Goal: Task Accomplishment & Management: Manage account settings

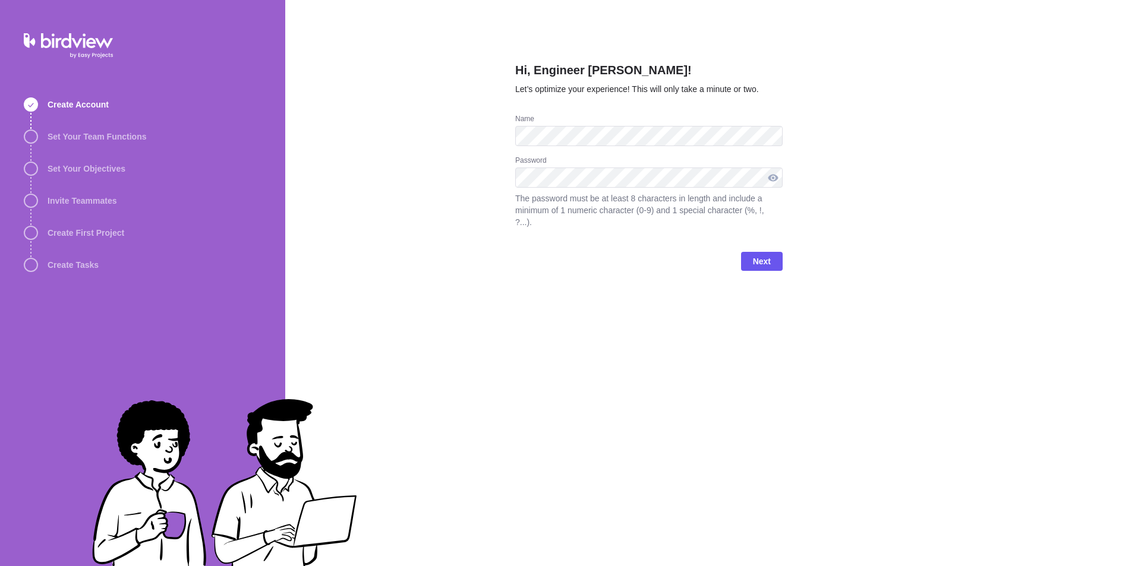
click at [767, 179] on div at bounding box center [772, 178] width 19 height 20
click at [774, 173] on div at bounding box center [772, 178] width 19 height 20
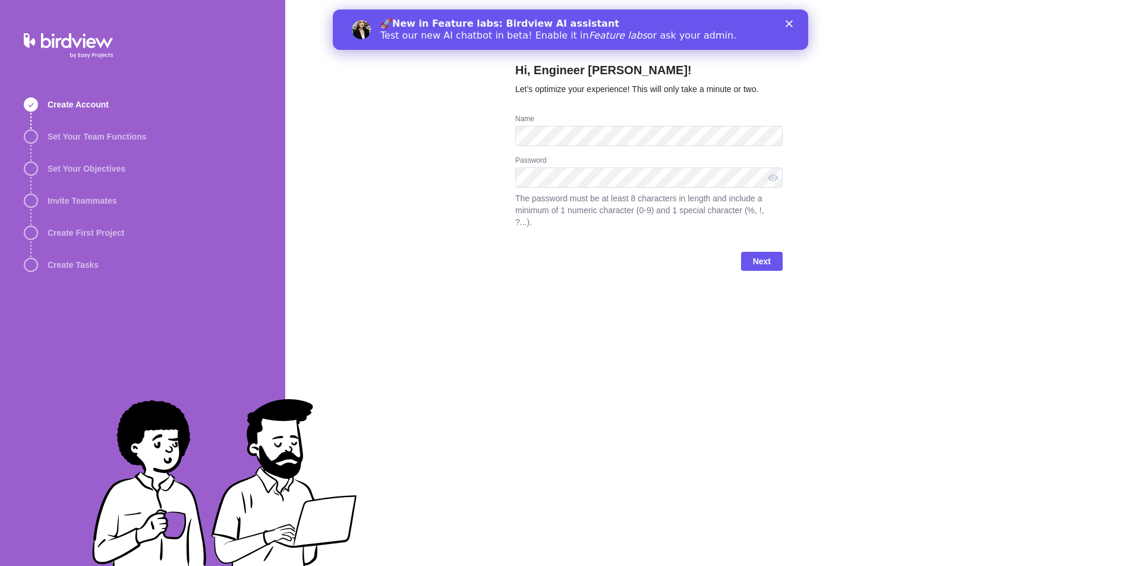
click at [788, 26] on icon "Close" at bounding box center [788, 23] width 7 height 7
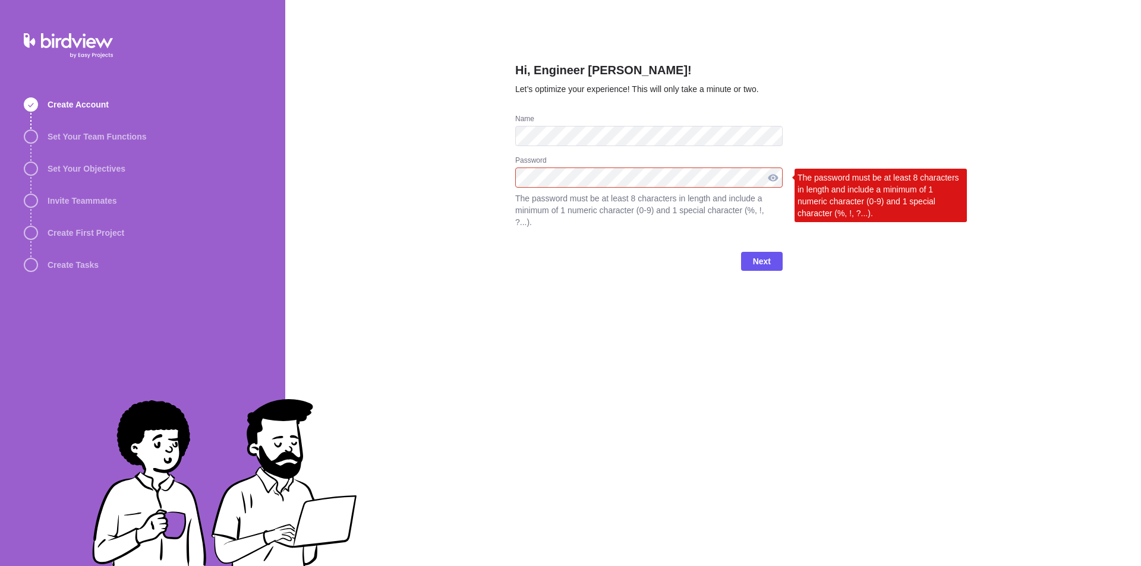
click at [772, 179] on div at bounding box center [772, 178] width 19 height 20
click at [773, 177] on div at bounding box center [772, 178] width 19 height 20
click at [773, 178] on div at bounding box center [772, 178] width 19 height 20
click at [758, 254] on span "Next" at bounding box center [762, 261] width 18 height 14
click at [763, 254] on span "Next" at bounding box center [762, 261] width 18 height 14
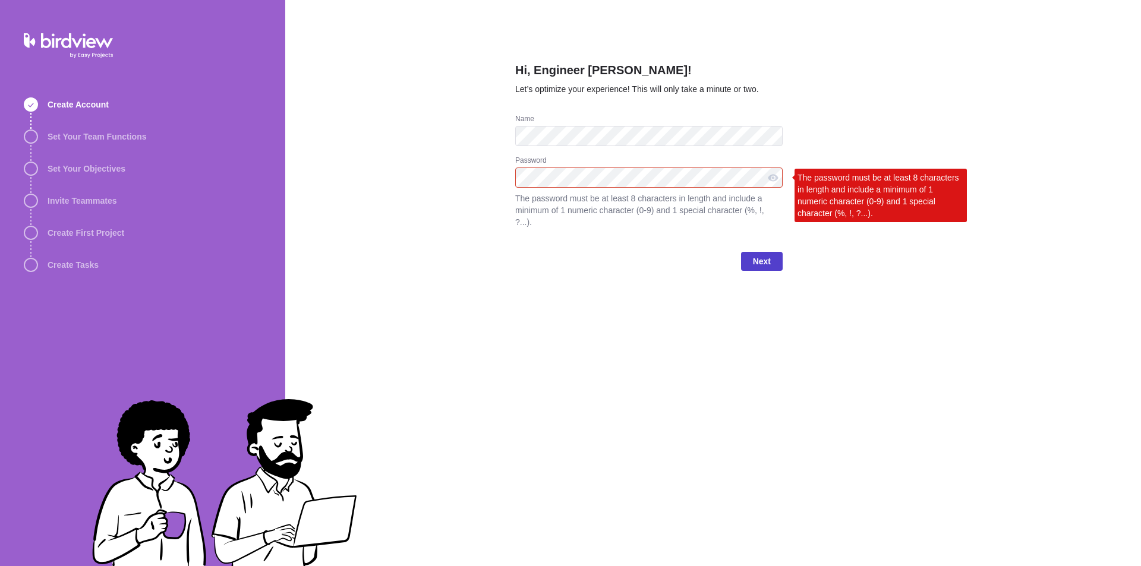
click at [756, 254] on span "Next" at bounding box center [762, 261] width 18 height 14
click at [762, 254] on span "Next" at bounding box center [762, 261] width 18 height 14
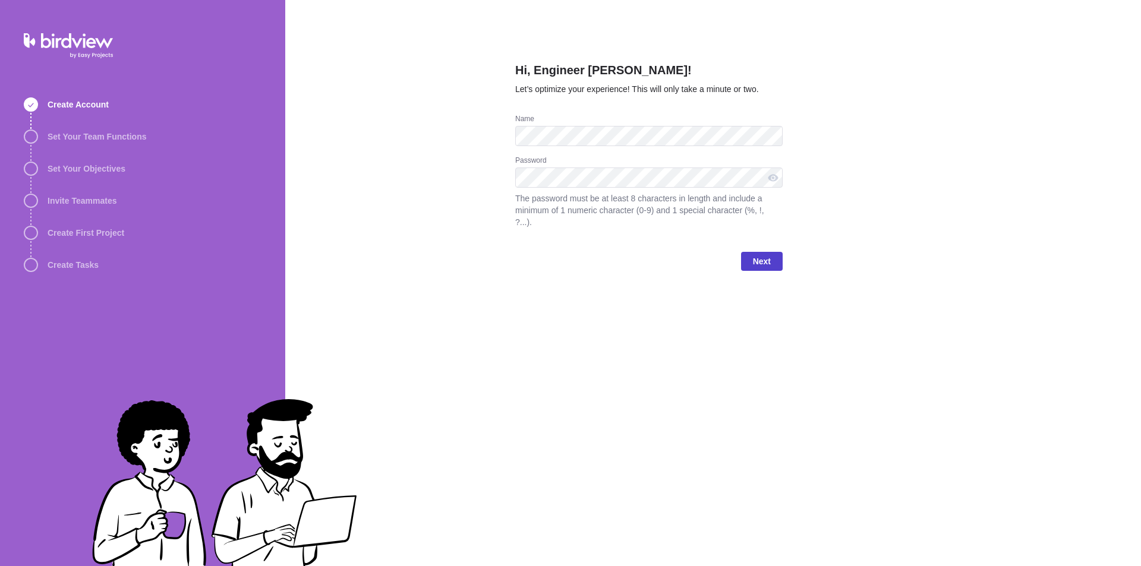
click at [764, 254] on span "Next" at bounding box center [762, 261] width 18 height 14
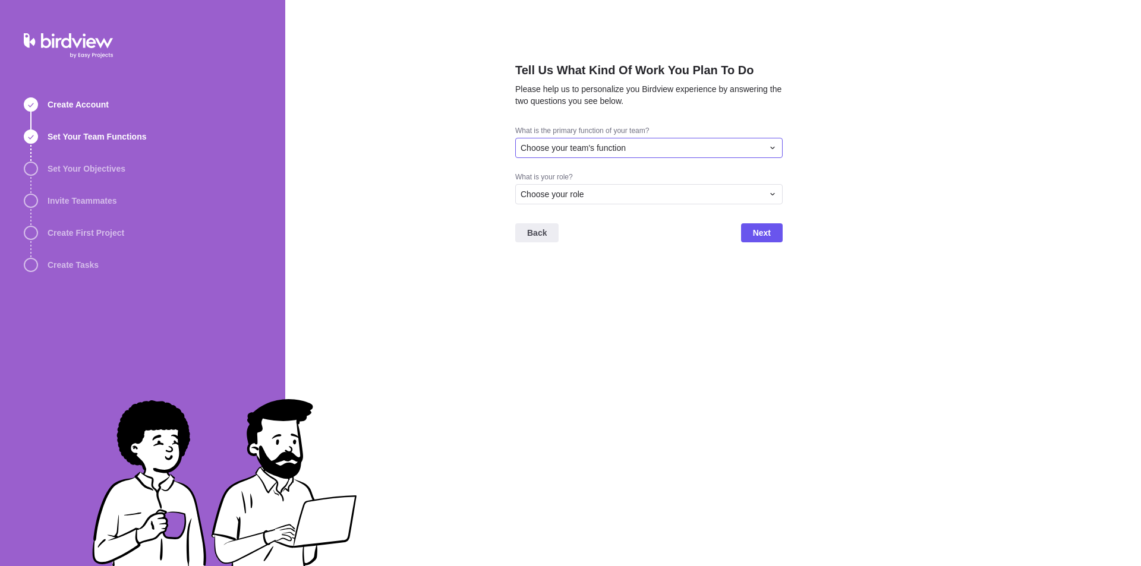
drag, startPoint x: 774, startPoint y: 149, endPoint x: 740, endPoint y: 144, distance: 34.8
click at [773, 147] on icon at bounding box center [772, 148] width 10 height 10
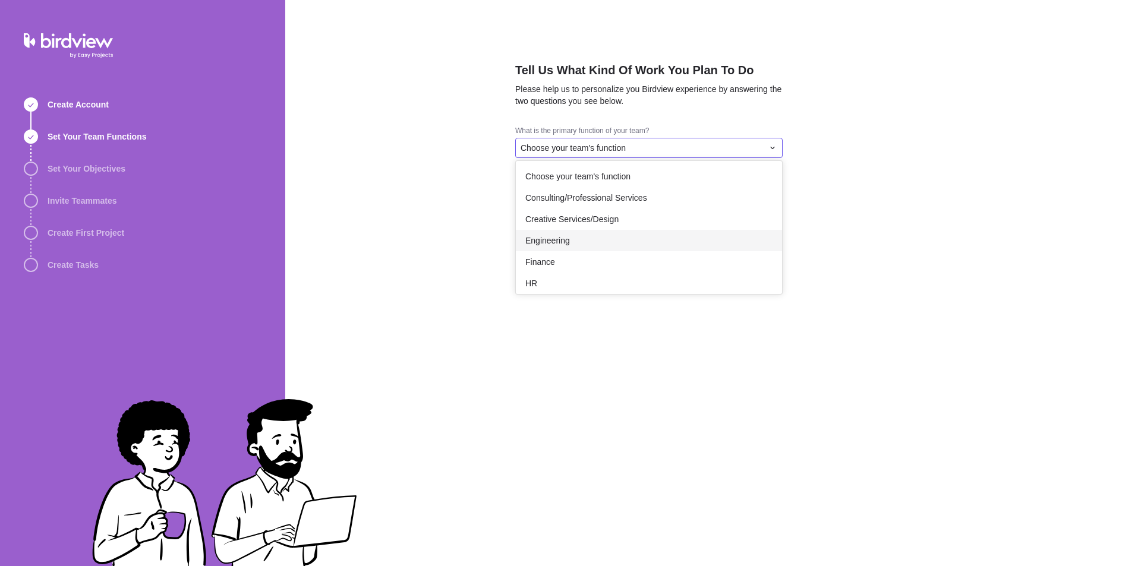
click at [585, 236] on div "Engineering" at bounding box center [649, 240] width 266 height 21
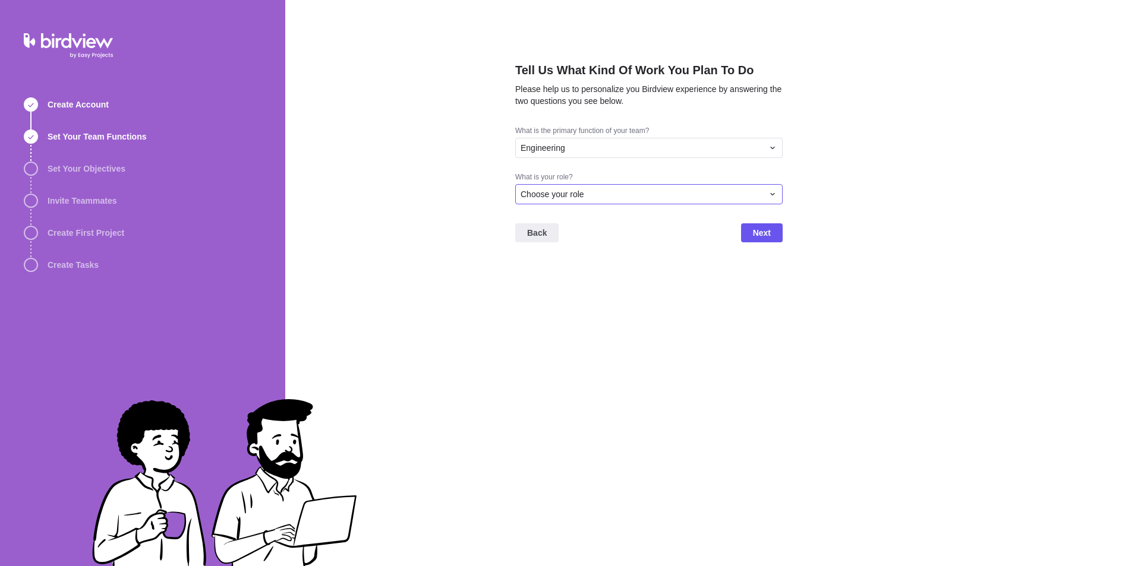
click at [775, 196] on icon at bounding box center [772, 194] width 10 height 10
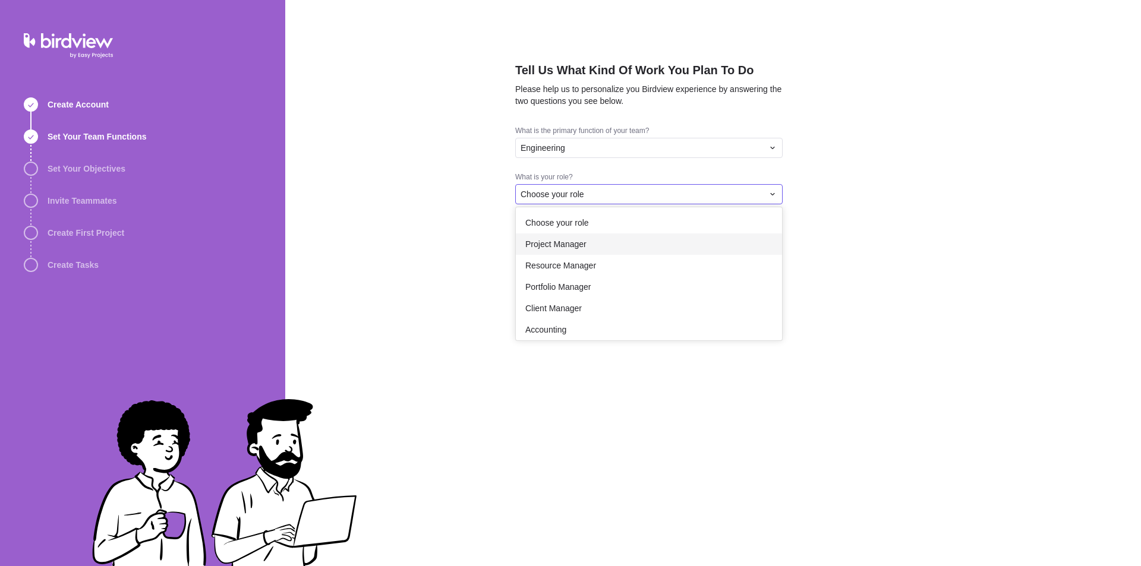
click at [587, 241] on div "Project Manager" at bounding box center [649, 243] width 266 height 21
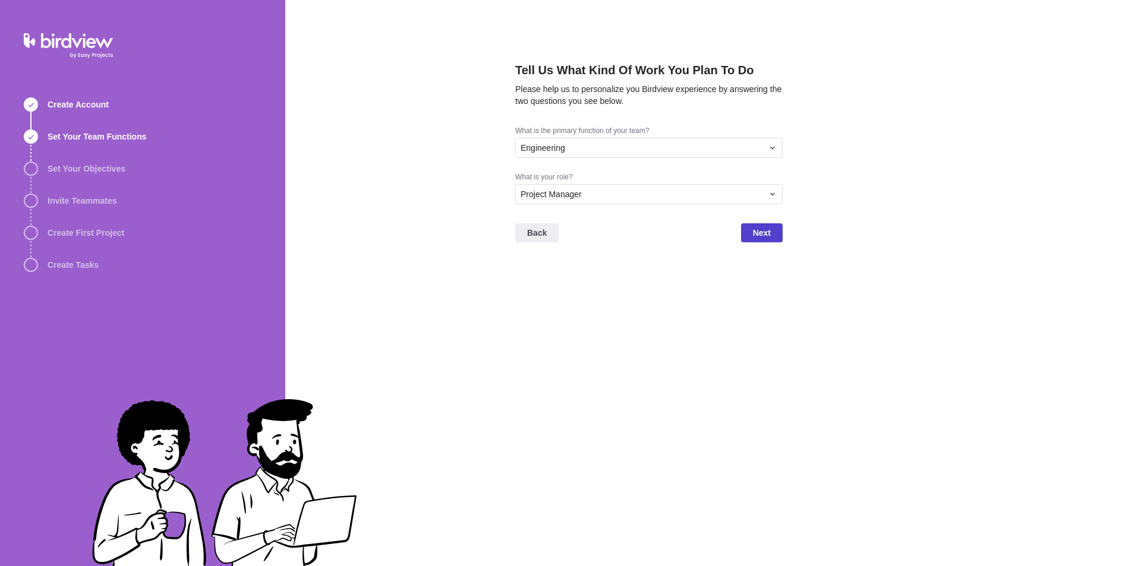
click at [772, 233] on span "Next" at bounding box center [762, 232] width 42 height 19
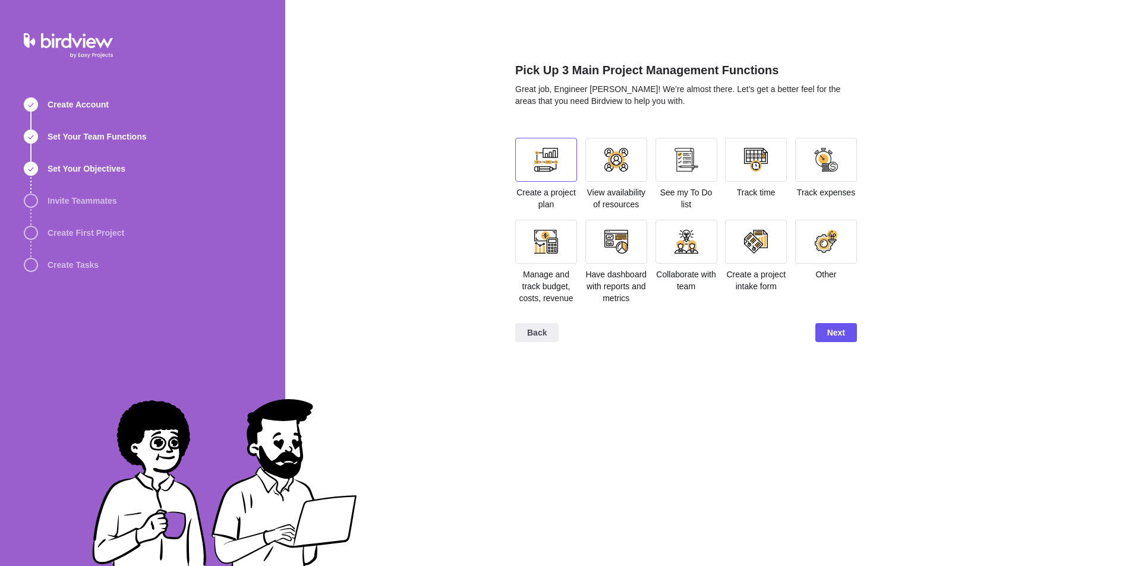
click at [544, 176] on div at bounding box center [546, 160] width 62 height 44
click at [540, 160] on div at bounding box center [546, 160] width 24 height 24
click at [830, 338] on span "Next" at bounding box center [836, 333] width 18 height 14
click at [554, 168] on div at bounding box center [546, 160] width 24 height 24
click at [844, 332] on span "Next" at bounding box center [836, 333] width 18 height 14
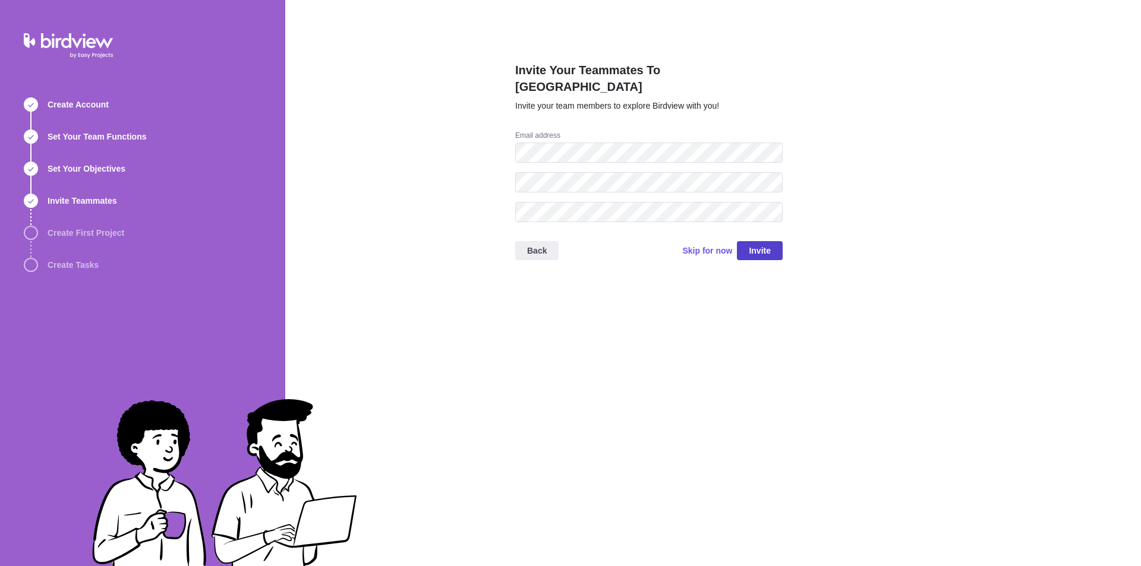
click at [759, 244] on span "Invite" at bounding box center [759, 251] width 22 height 14
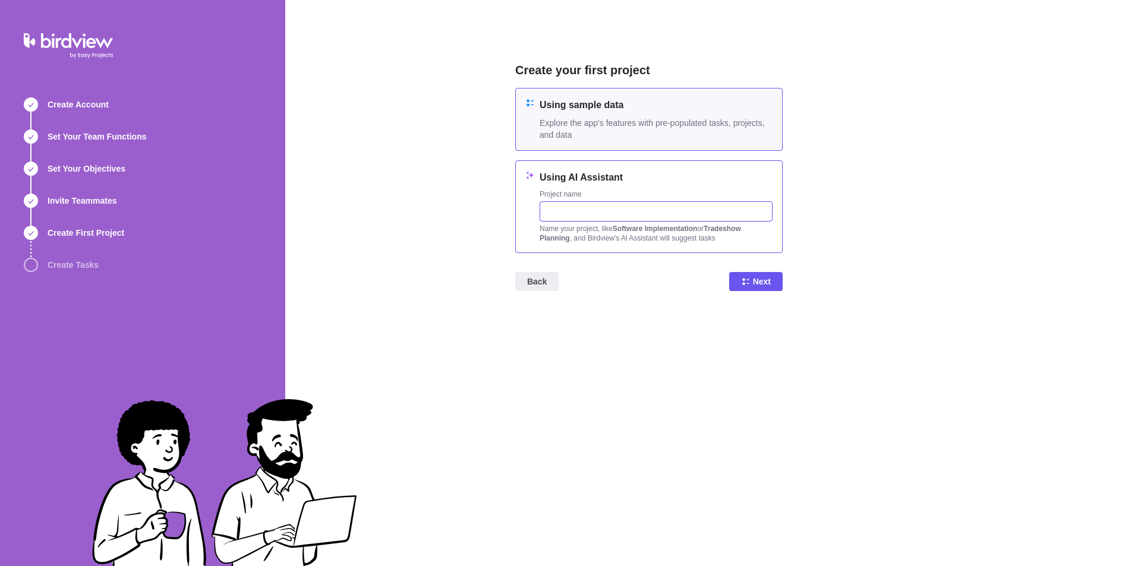
click at [592, 214] on input "text" at bounding box center [655, 211] width 233 height 20
click at [580, 214] on input "LABOU" at bounding box center [655, 211] width 233 height 20
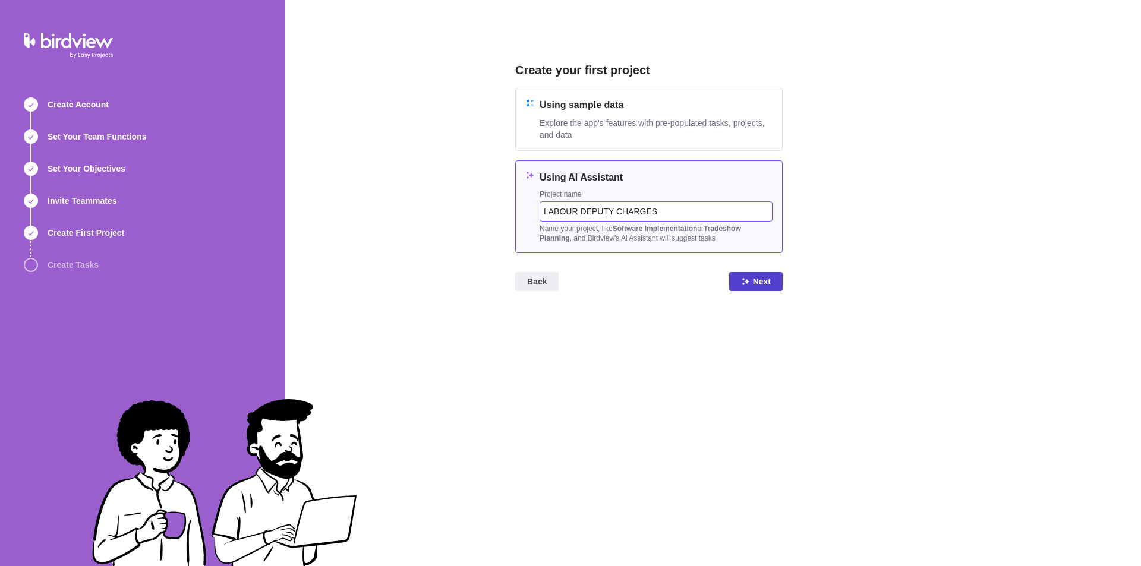
type input "LABOUR DEPUTY CHARGES"
click at [748, 281] on icon at bounding box center [746, 282] width 10 height 10
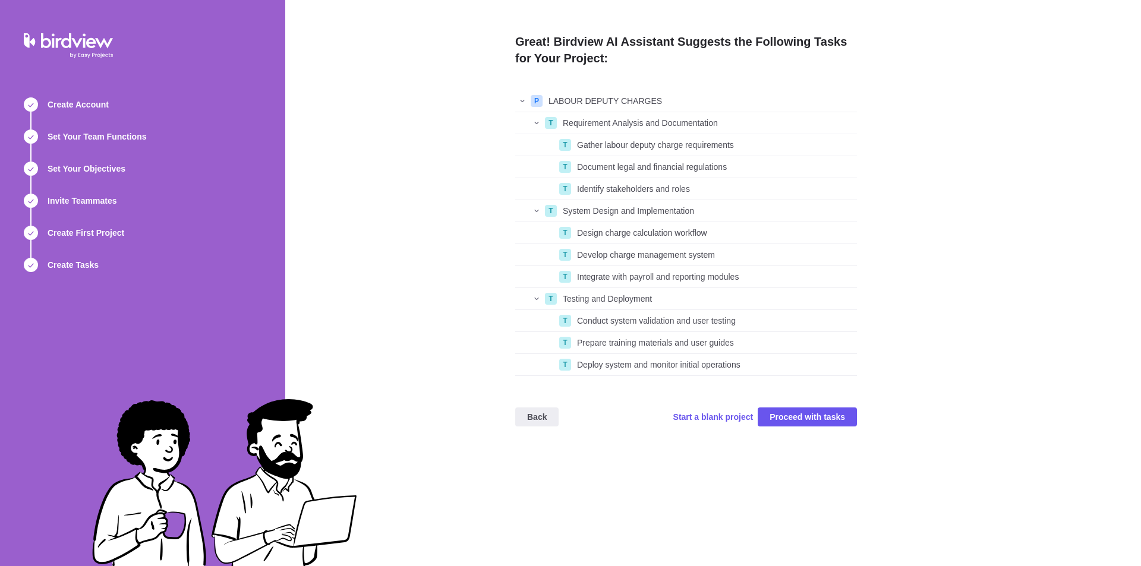
scroll to position [277, 333]
click at [710, 416] on span "Start a blank project" at bounding box center [713, 417] width 80 height 12
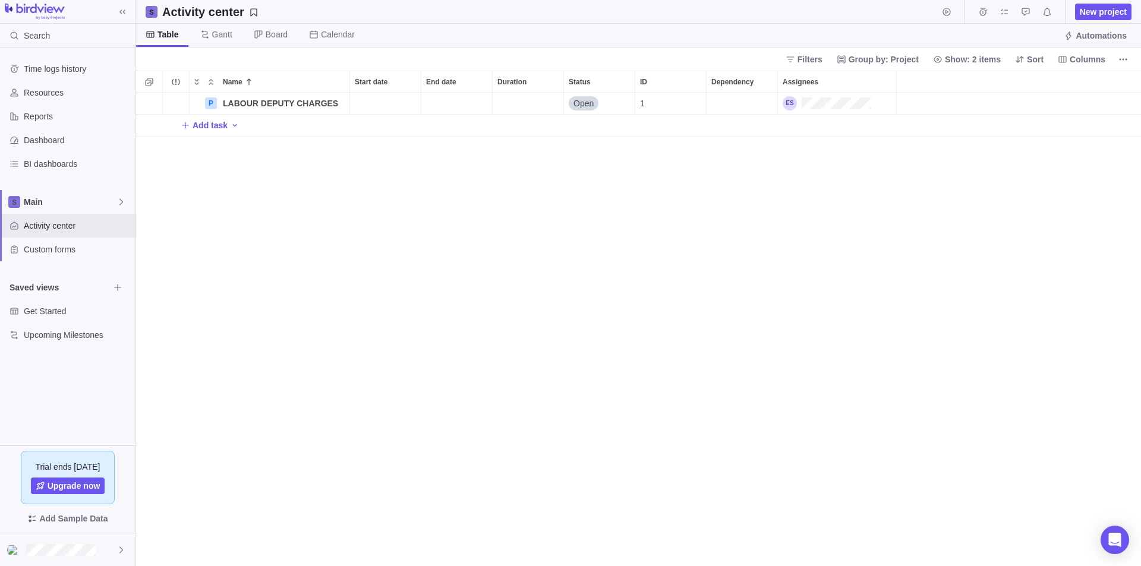
scroll to position [465, 996]
click at [335, 84] on icon "More actions" at bounding box center [336, 82] width 10 height 10
click at [215, 249] on div "Name Start date End date Duration Status ID Dependency Assignees P LABOUR DEPUT…" at bounding box center [638, 318] width 1004 height 495
click at [232, 127] on icon "Add activity" at bounding box center [235, 126] width 10 height 10
click at [343, 239] on div "Name Start date End date Duration Status ID Dependency Assignees P LABOUR DEPUT…" at bounding box center [638, 318] width 1004 height 495
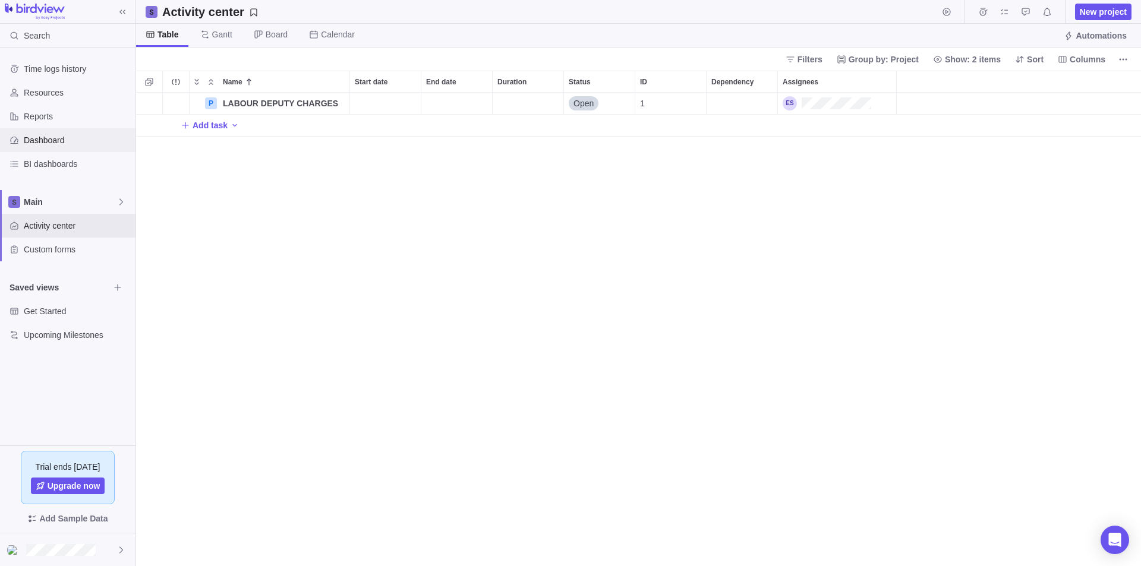
click at [65, 143] on span "Dashboard" at bounding box center [77, 140] width 107 height 12
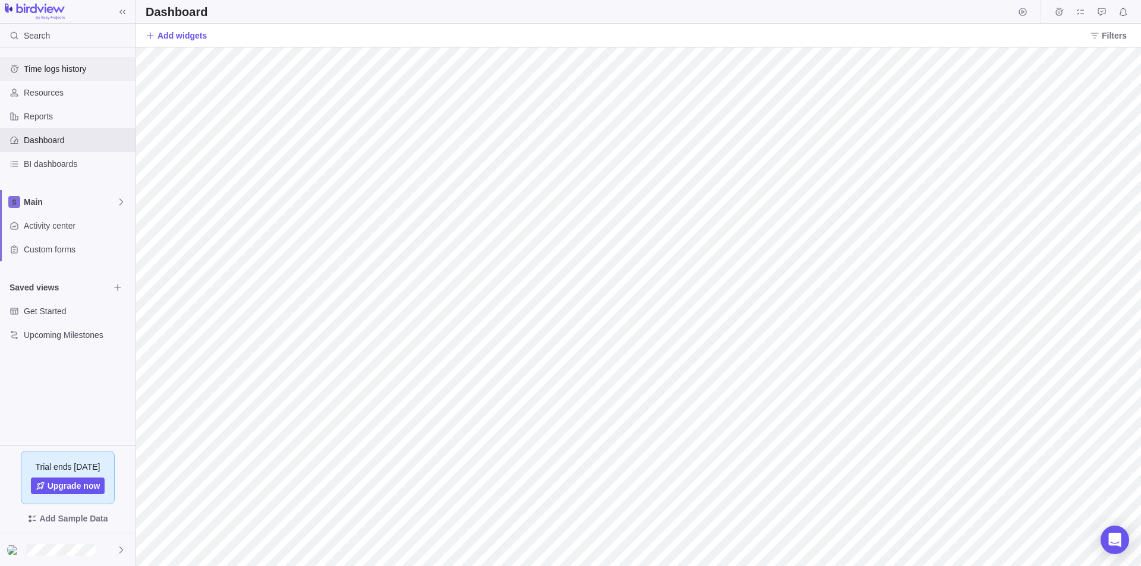
click at [79, 67] on span "Time logs history" at bounding box center [77, 69] width 107 height 12
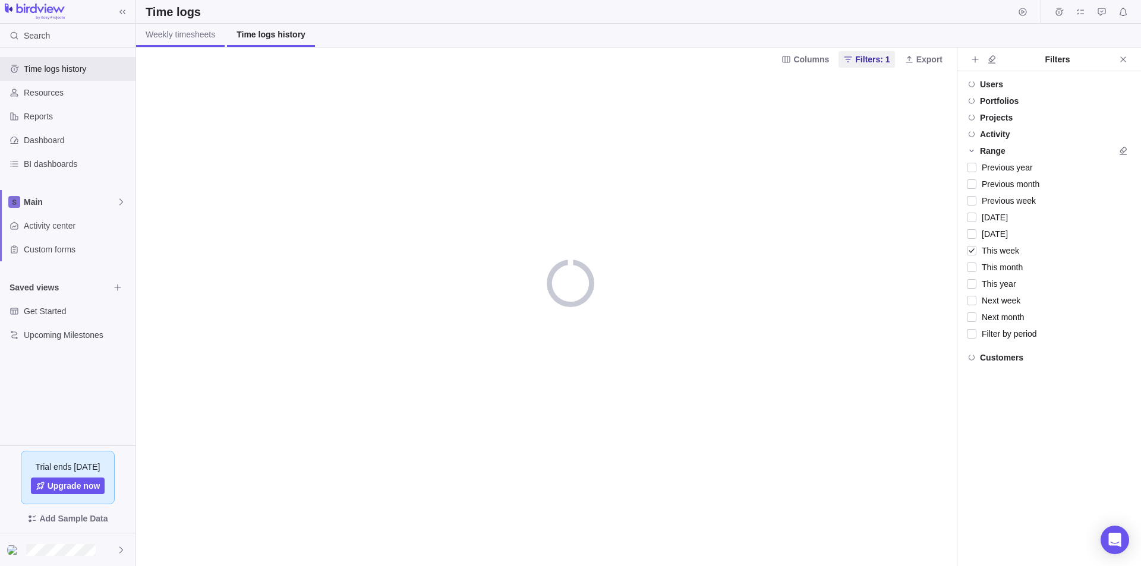
click at [189, 36] on span "Weekly timesheets" at bounding box center [180, 35] width 69 height 12
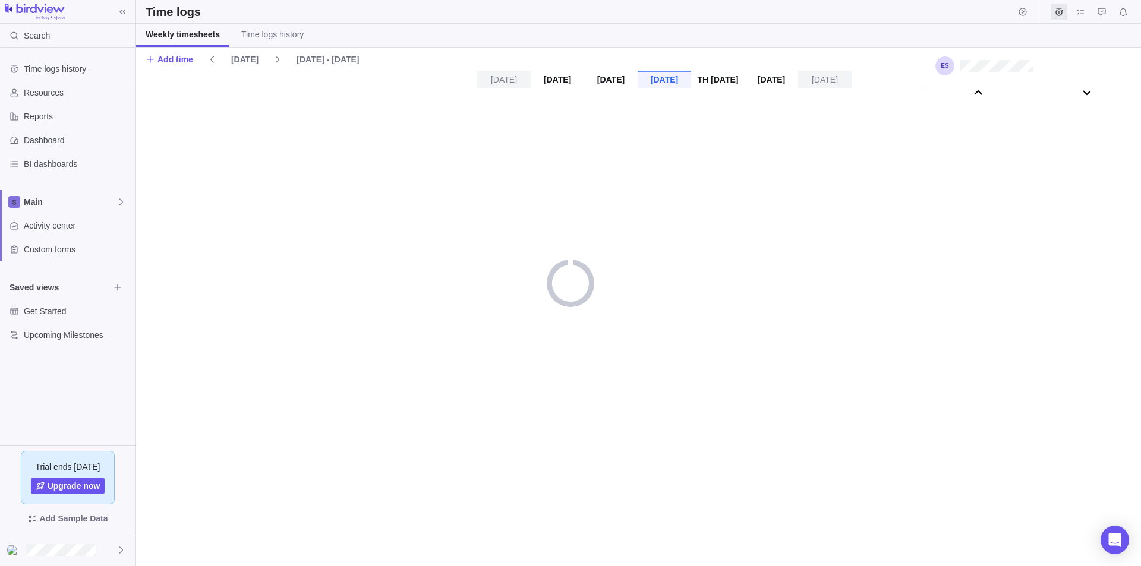
scroll to position [66348, 0]
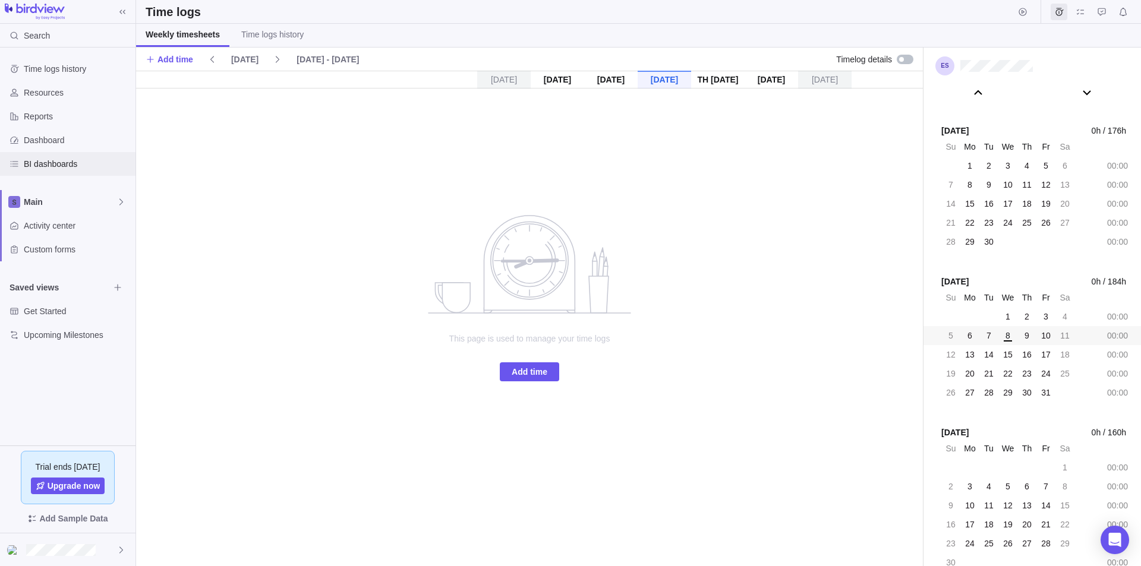
click at [76, 158] on span "BI dashboards" at bounding box center [77, 164] width 107 height 12
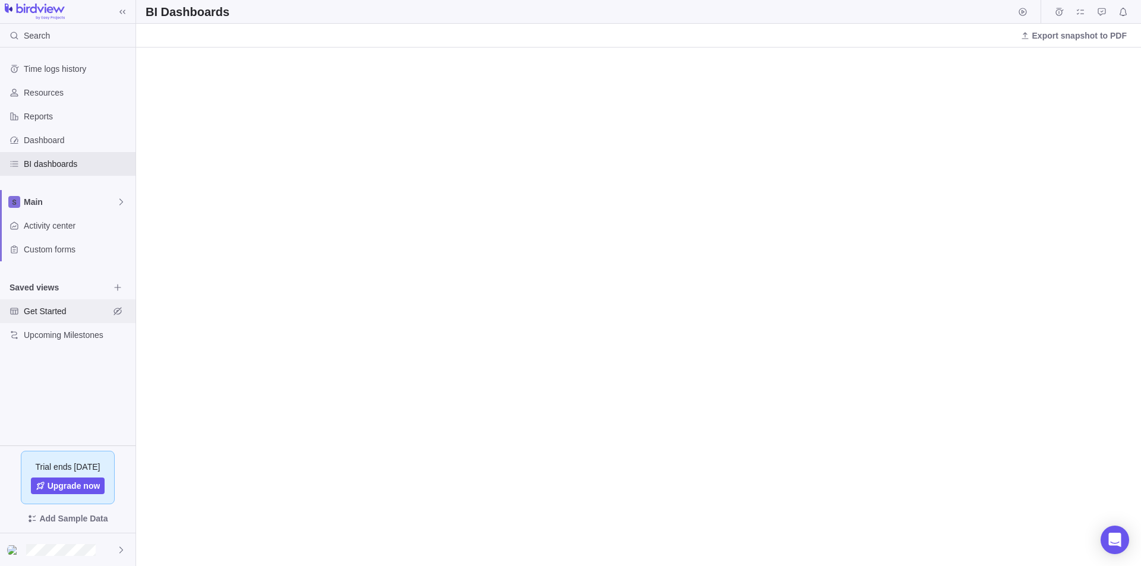
click at [34, 309] on span "Get Started" at bounding box center [67, 311] width 86 height 12
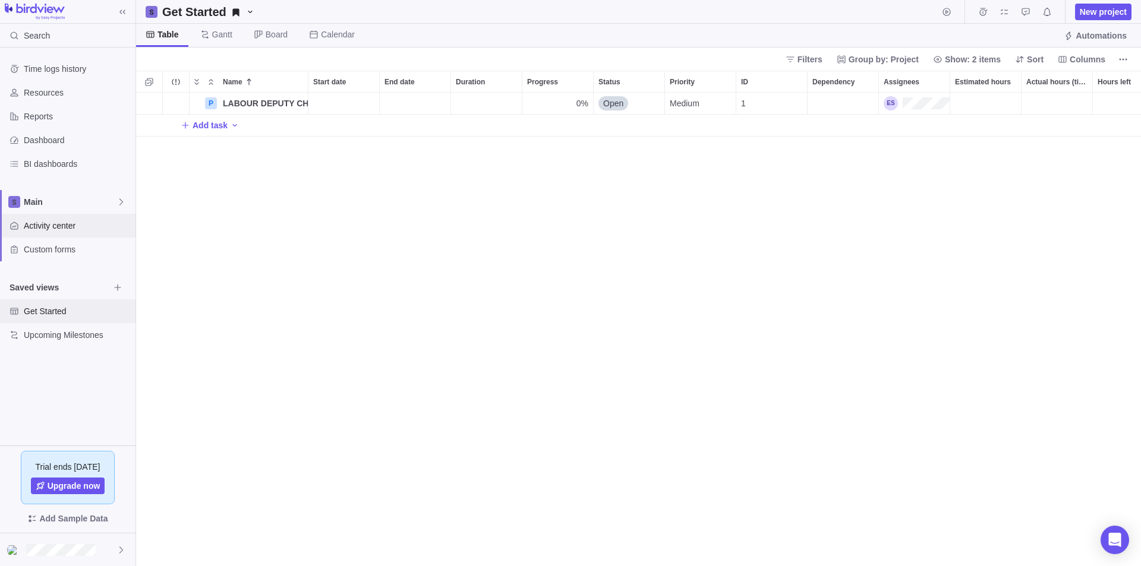
scroll to position [465, 996]
click at [619, 102] on span "Open" at bounding box center [613, 103] width 20 height 12
click at [805, 191] on div "P LABOUR DEPUTY CHARGES Details 0% Open Medium 1 Add task" at bounding box center [638, 329] width 1004 height 473
click at [645, 104] on div "Open" at bounding box center [628, 103] width 71 height 21
click at [618, 172] on span "In progress" at bounding box center [629, 174] width 42 height 12
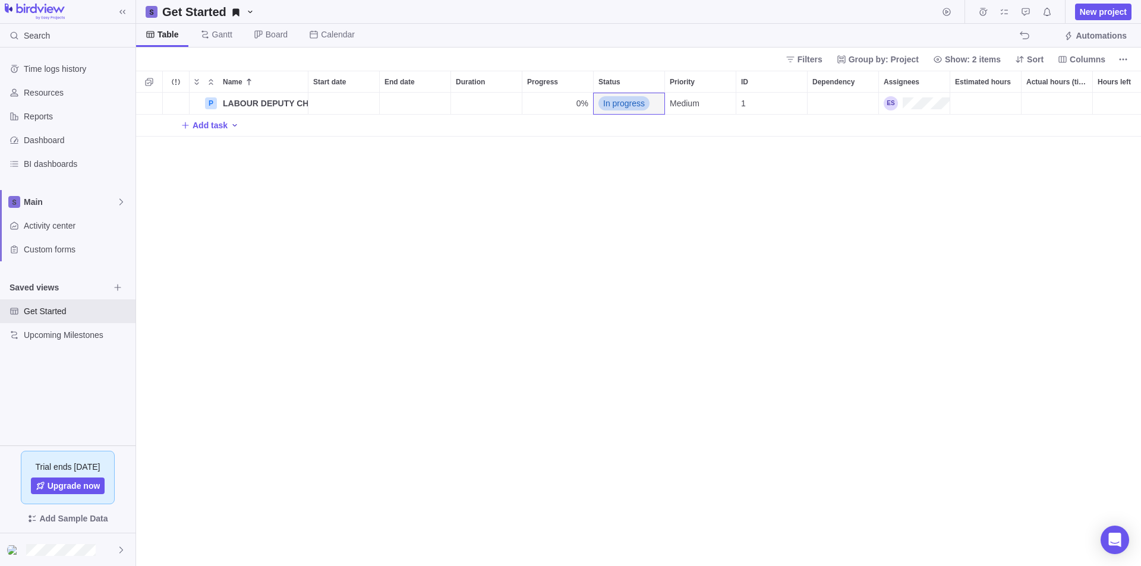
click at [230, 124] on icon "Add activity" at bounding box center [235, 126] width 10 height 10
click at [260, 172] on span "Issue" at bounding box center [265, 170] width 20 height 12
click at [250, 10] on body "Search Time logs history Resources Reports Dashboard BI dashboards Main Activit…" at bounding box center [570, 283] width 1141 height 566
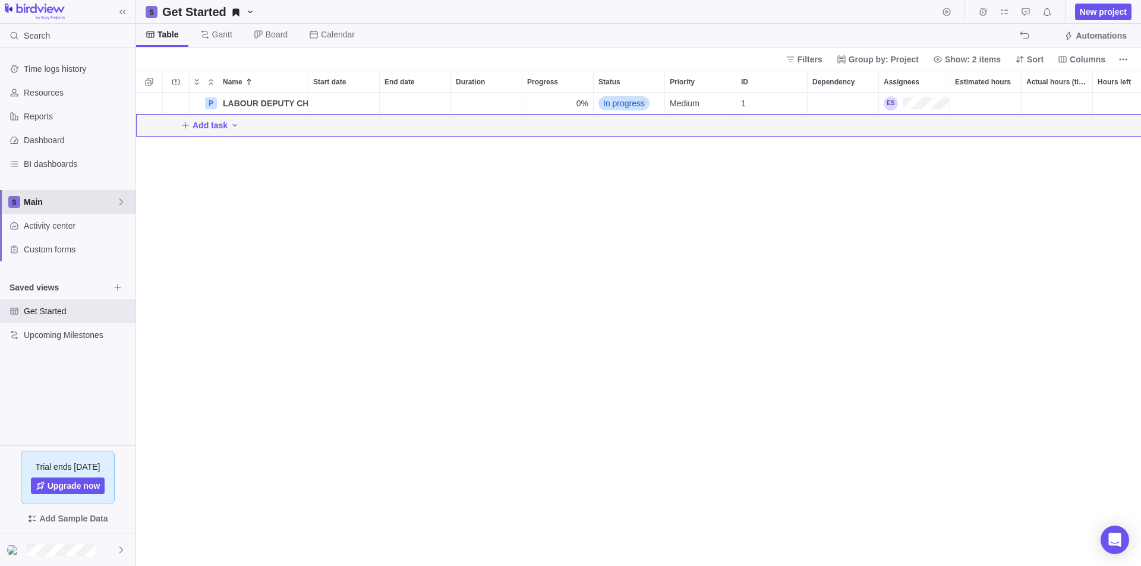
click at [125, 192] on div "Main" at bounding box center [67, 202] width 135 height 24
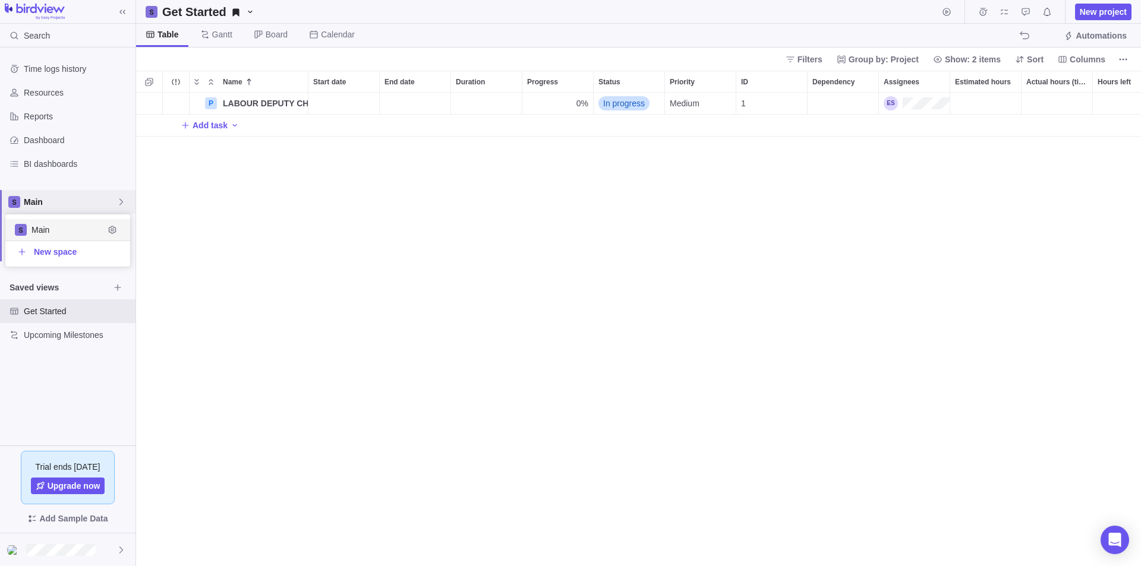
scroll to position [43, 116]
drag, startPoint x: 246, startPoint y: 326, endPoint x: 169, endPoint y: 337, distance: 77.5
click at [247, 326] on body "Search Time logs history Resources Reports Dashboard BI dashboards Main Activit…" at bounding box center [570, 283] width 1141 height 566
click at [88, 339] on span "Upcoming Milestones" at bounding box center [67, 335] width 86 height 12
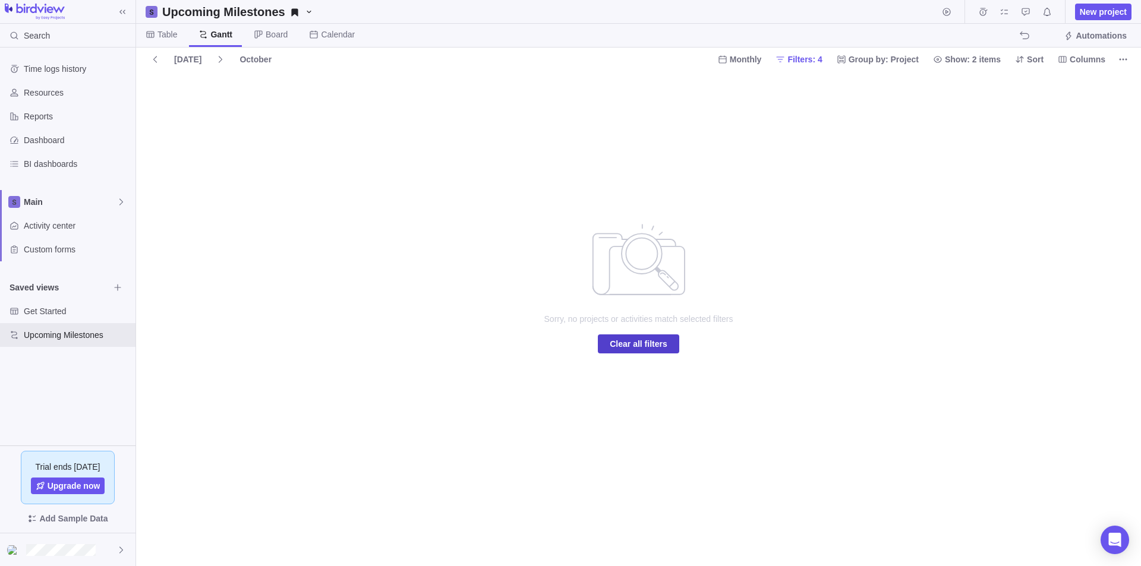
click at [635, 349] on span "Clear all filters" at bounding box center [638, 344] width 58 height 14
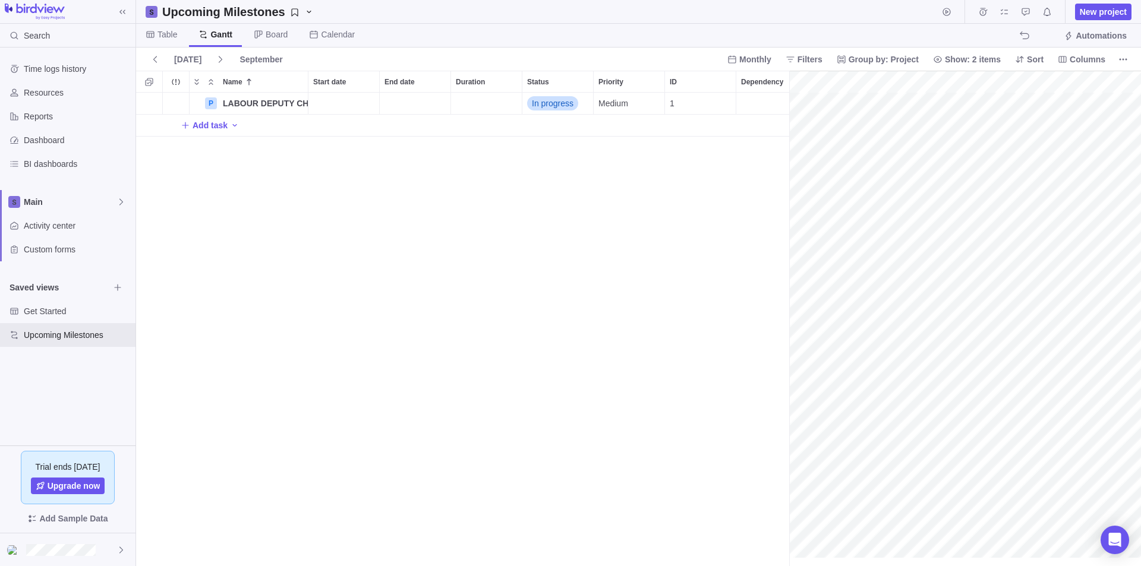
scroll to position [0, 52]
click at [1108, 10] on span "New project" at bounding box center [1102, 12] width 47 height 12
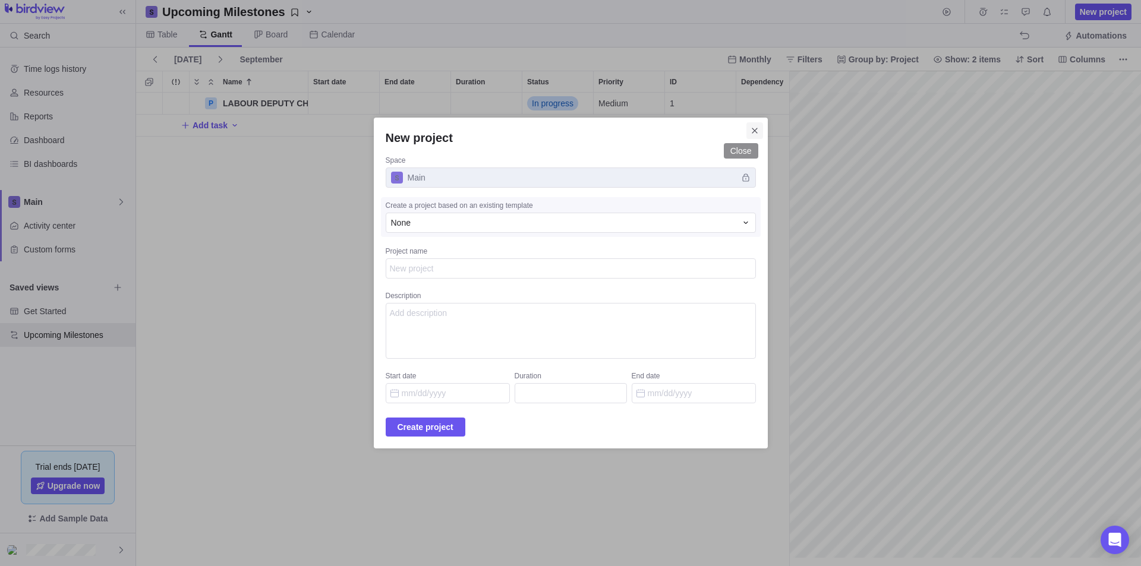
click at [750, 134] on icon "Close" at bounding box center [755, 131] width 10 height 10
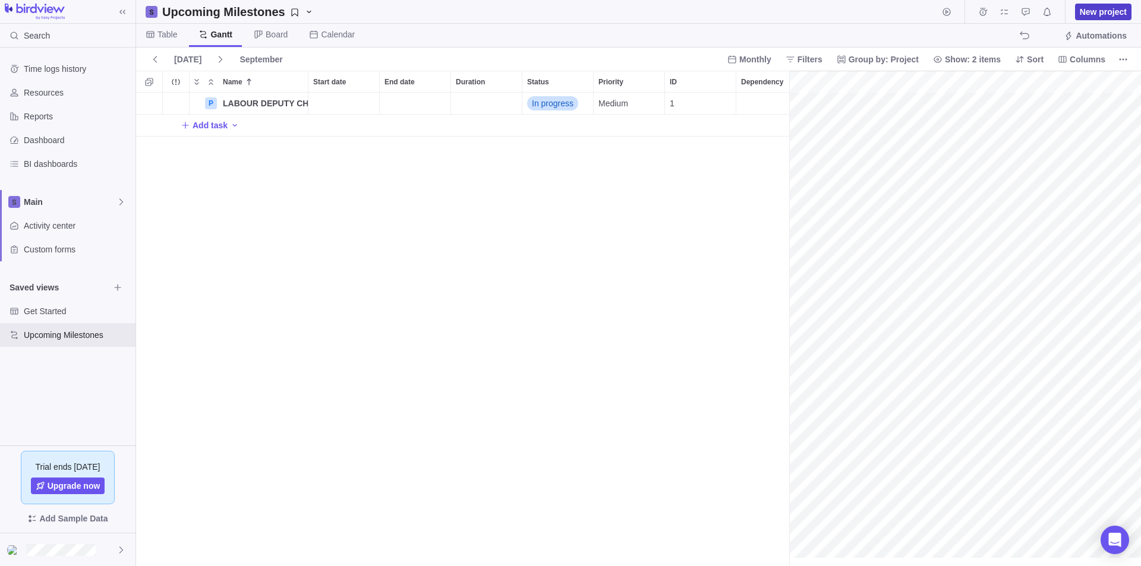
click at [1097, 12] on span "New project" at bounding box center [1102, 12] width 47 height 12
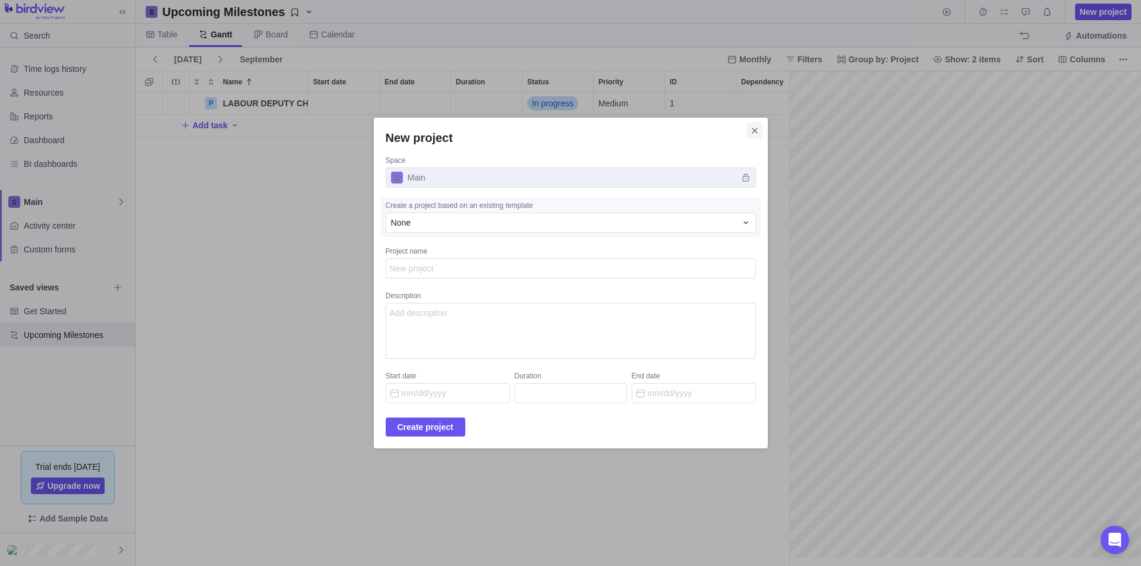
type textarea "x"
click at [750, 131] on icon "Close" at bounding box center [755, 131] width 10 height 10
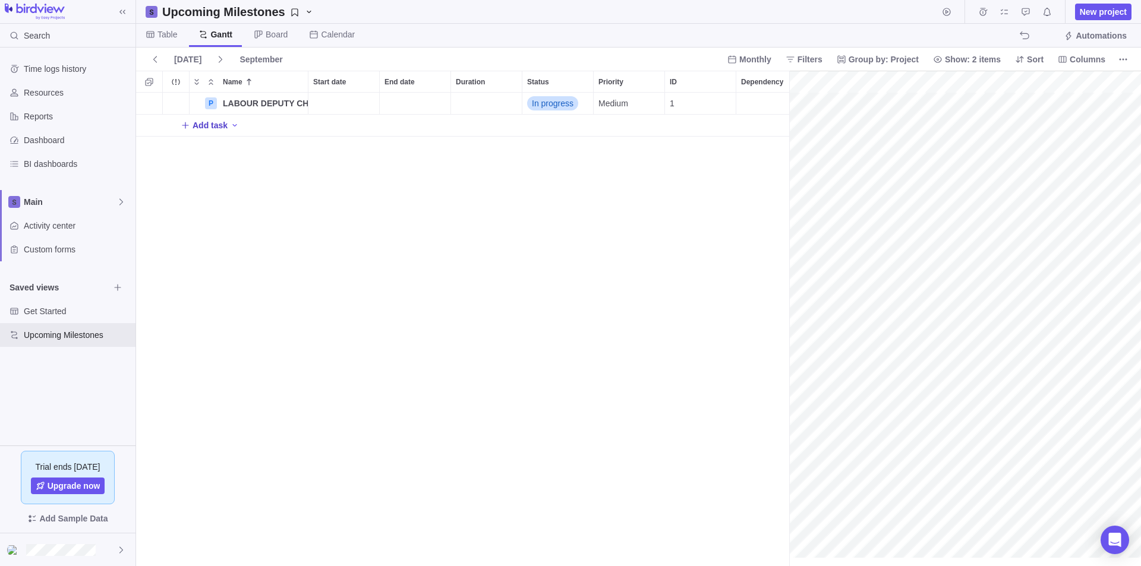
click at [223, 126] on span "Add task" at bounding box center [209, 125] width 35 height 12
click at [55, 165] on body "Search Time logs history Resources Reports Dashboard BI dashboards Main Activit…" at bounding box center [570, 283] width 1141 height 566
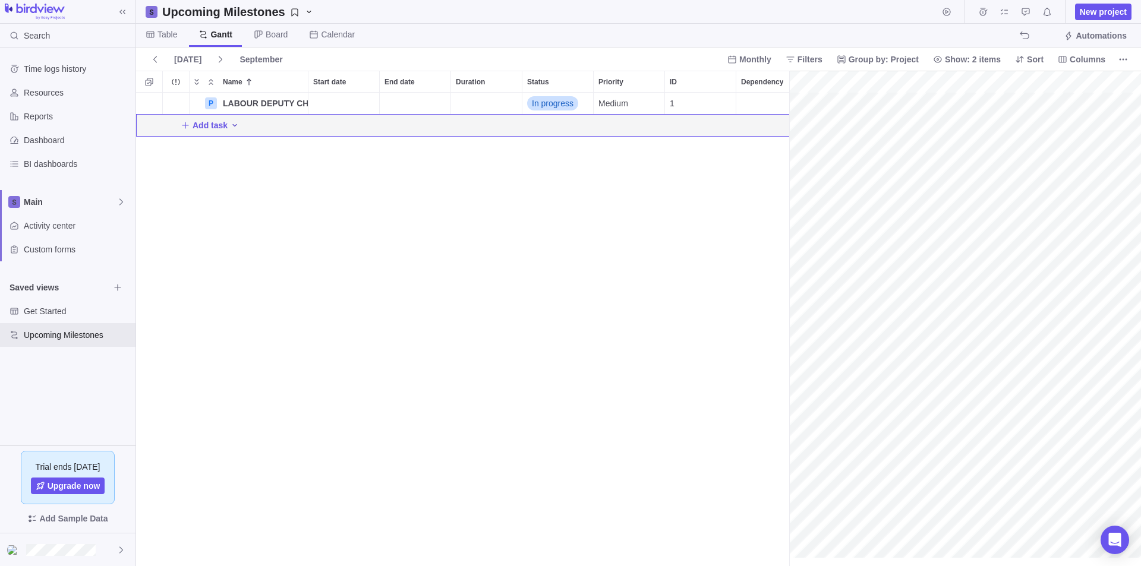
click at [231, 127] on icon "Add activity" at bounding box center [235, 126] width 10 height 10
click at [74, 67] on body "Search Time logs history Resources Reports Dashboard BI dashboards Main Activit…" at bounding box center [570, 283] width 1141 height 566
click at [879, 61] on span "Group by: Project" at bounding box center [883, 59] width 70 height 12
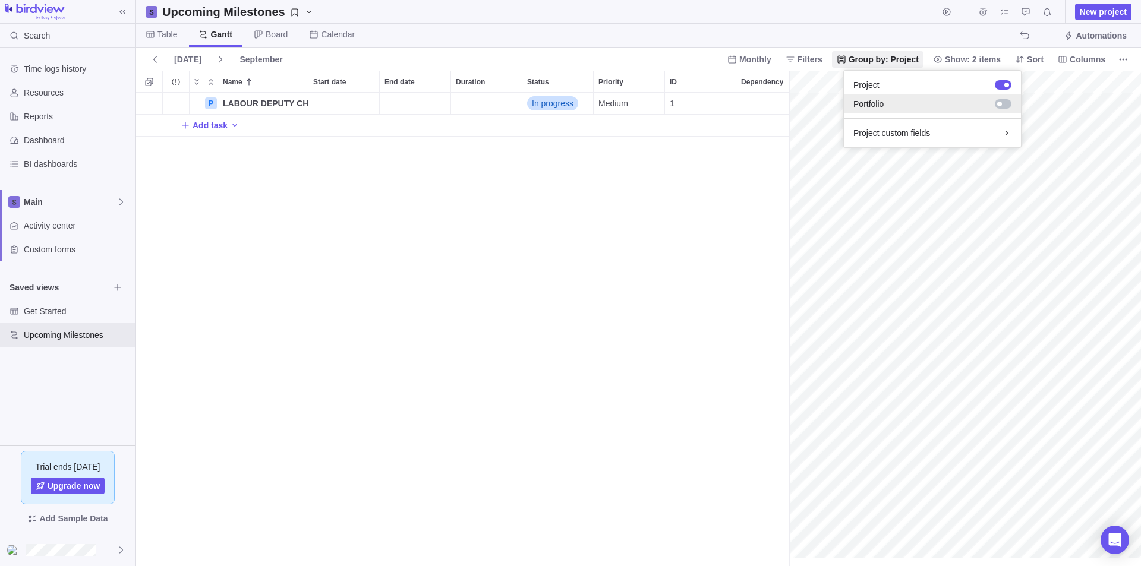
click at [1005, 105] on div at bounding box center [1002, 104] width 17 height 10
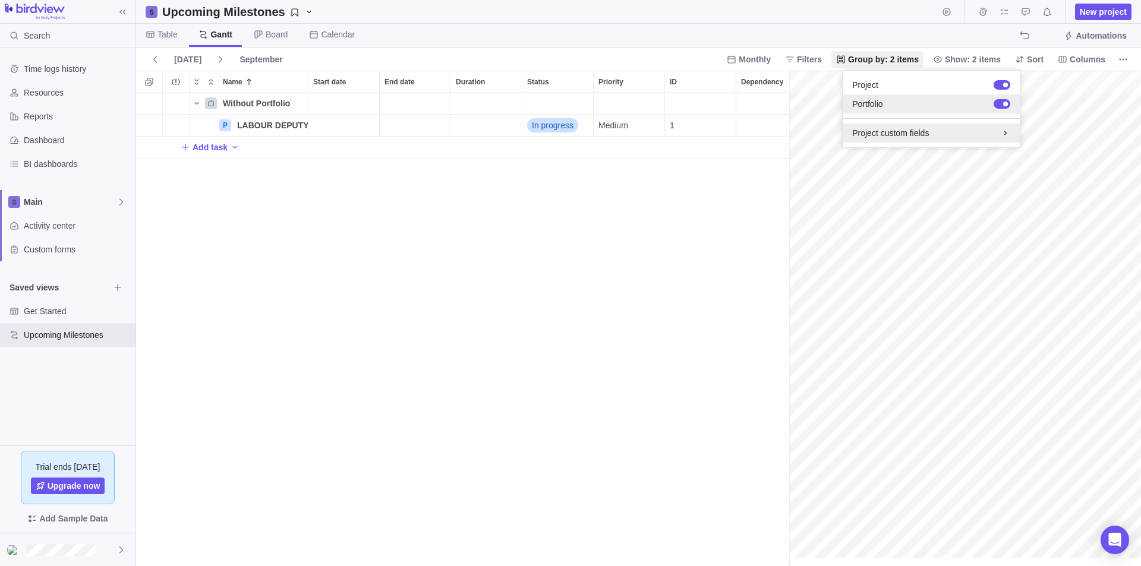
scroll to position [465, 644]
click at [1003, 134] on icon at bounding box center [1005, 133] width 10 height 10
click at [926, 106] on div "Project custom fields" at bounding box center [931, 111] width 158 height 12
click at [1003, 137] on icon at bounding box center [1005, 133] width 10 height 10
click at [902, 105] on div "Project custom fields" at bounding box center [931, 111] width 158 height 12
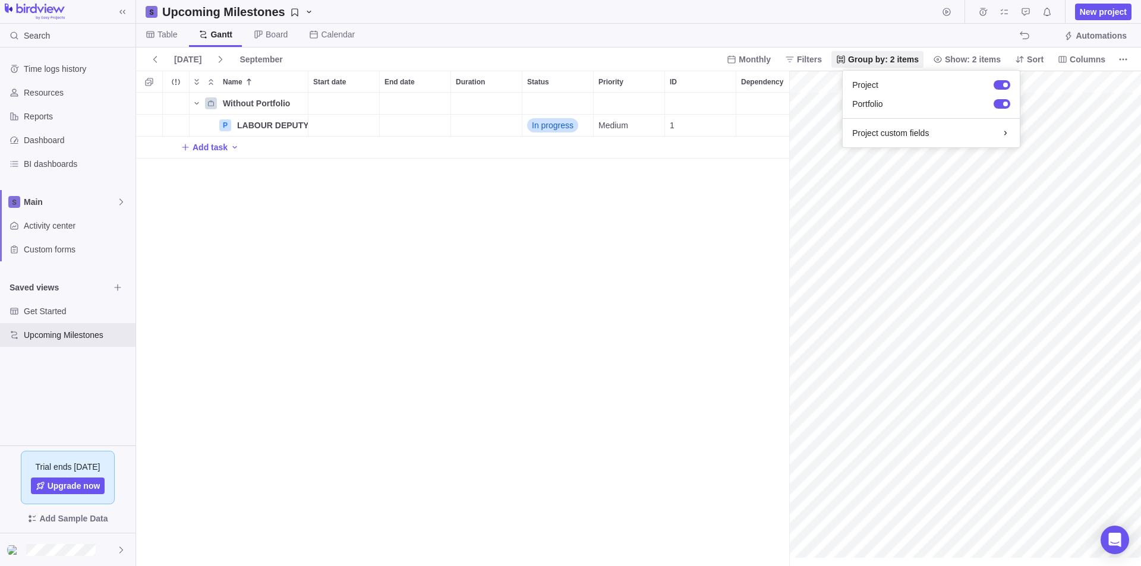
click at [233, 149] on body "Search Time logs history Resources Reports Dashboard BI dashboards Main Activit…" at bounding box center [570, 283] width 1141 height 566
click at [51, 161] on span "BI dashboards" at bounding box center [77, 164] width 107 height 12
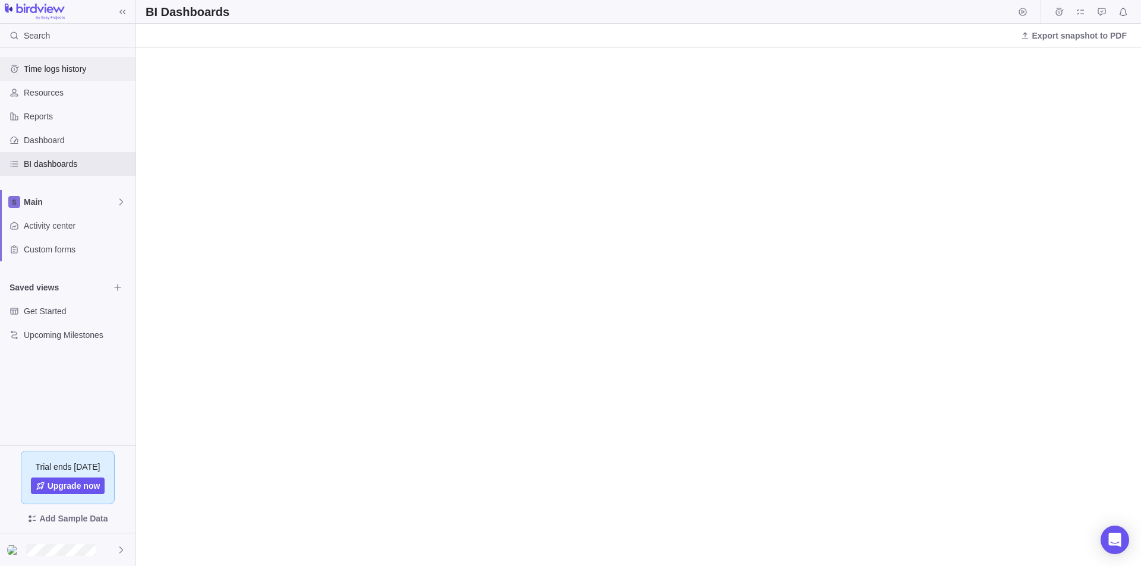
click at [74, 75] on div "Time logs history" at bounding box center [67, 69] width 135 height 24
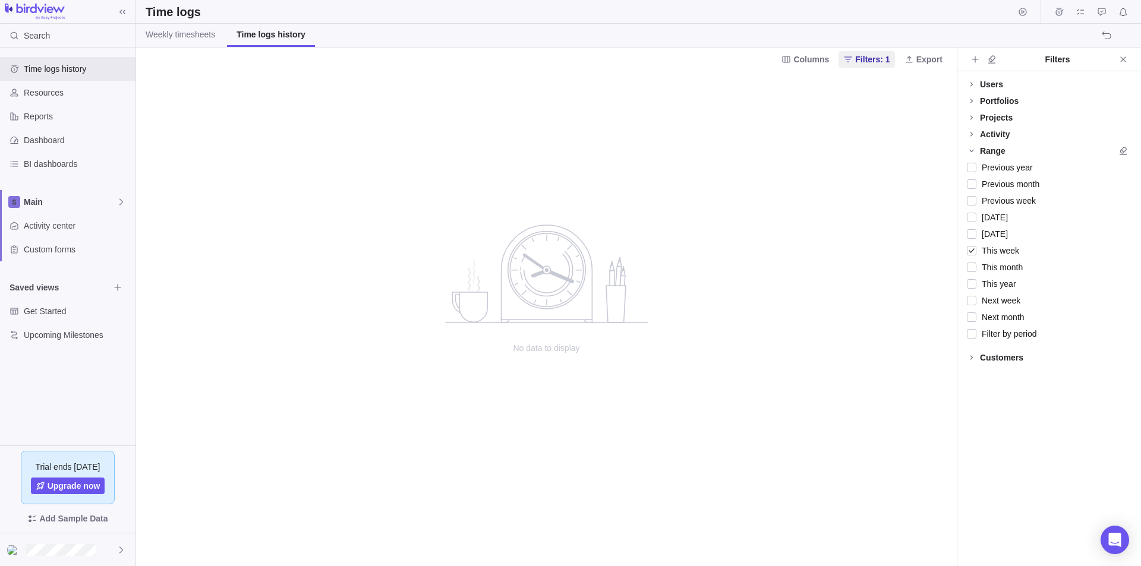
click at [993, 117] on div "Projects" at bounding box center [996, 118] width 33 height 12
click at [969, 135] on div at bounding box center [971, 134] width 10 height 17
click at [972, 292] on div at bounding box center [971, 291] width 10 height 17
click at [974, 310] on div at bounding box center [971, 307] width 10 height 17
click at [969, 328] on div at bounding box center [971, 324] width 10 height 17
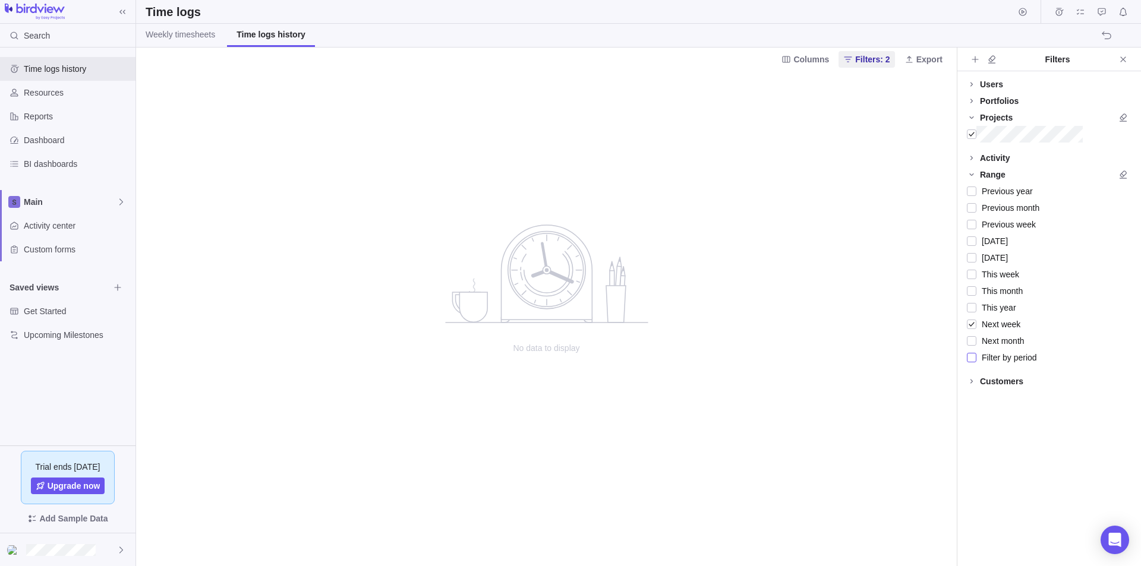
click at [974, 359] on div at bounding box center [971, 357] width 10 height 17
click at [915, 64] on span "Export" at bounding box center [923, 59] width 48 height 17
click at [923, 91] on div "Export to CSV" at bounding box center [956, 84] width 111 height 19
click at [803, 61] on span "Columns" at bounding box center [811, 59] width 36 height 12
click at [806, 128] on span "Description" at bounding box center [815, 127] width 42 height 12
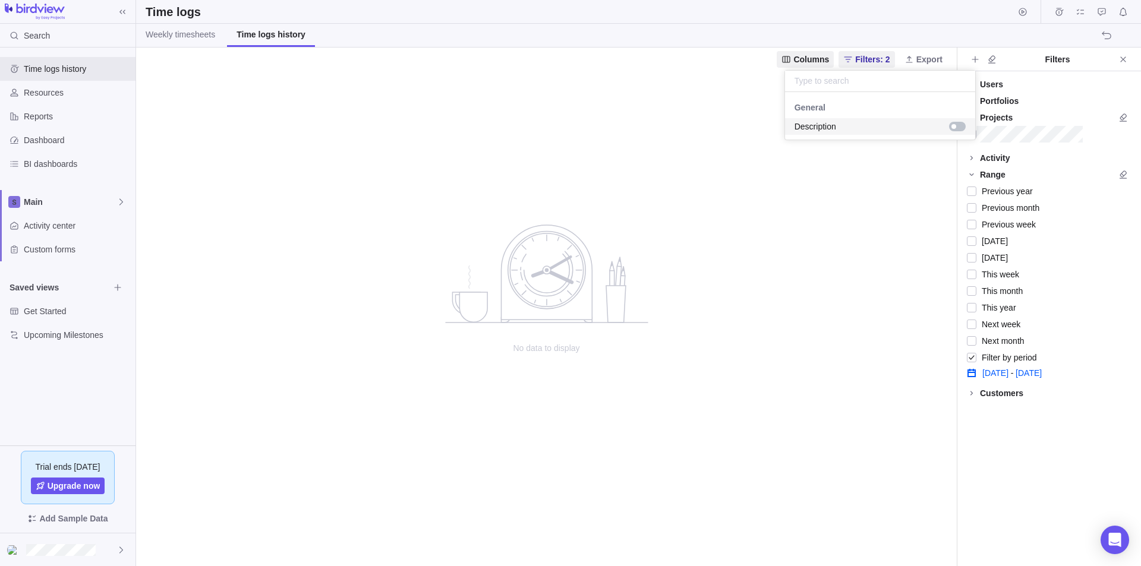
click at [958, 128] on div "grid" at bounding box center [957, 127] width 17 height 10
click at [40, 142] on body "Search Time logs history Resources Reports Dashboard BI dashboards Main Activit…" at bounding box center [570, 283] width 1141 height 566
click at [58, 88] on span "Resources" at bounding box center [77, 93] width 107 height 12
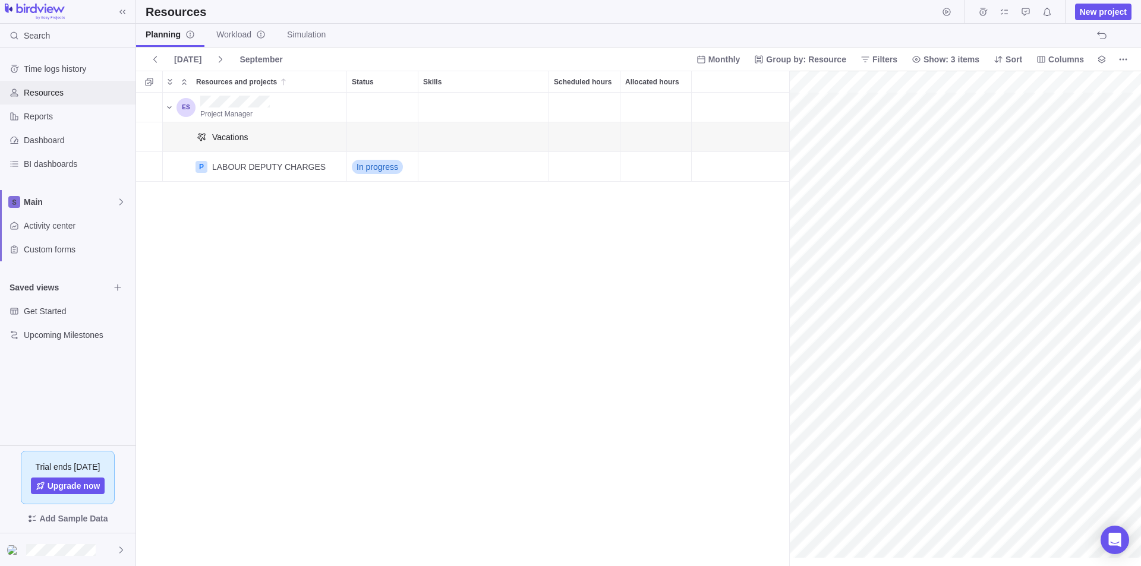
scroll to position [0, 52]
drag, startPoint x: 384, startPoint y: 139, endPoint x: 391, endPoint y: 121, distance: 19.0
